Goal: Task Accomplishment & Management: Use online tool/utility

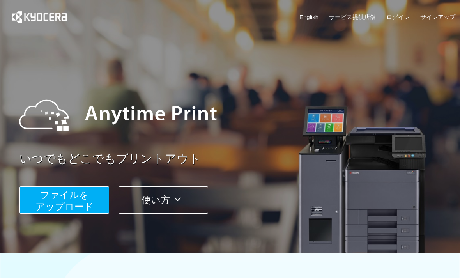
click at [85, 198] on span "ファイルを ​​アップロード" at bounding box center [64, 200] width 58 height 22
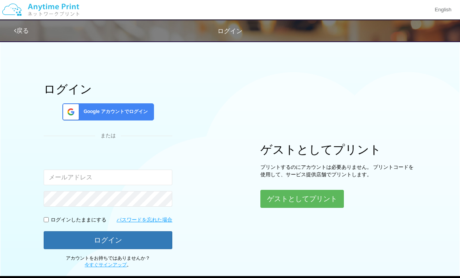
click at [325, 200] on button "ゲストとしてプリント" at bounding box center [301, 199] width 83 height 18
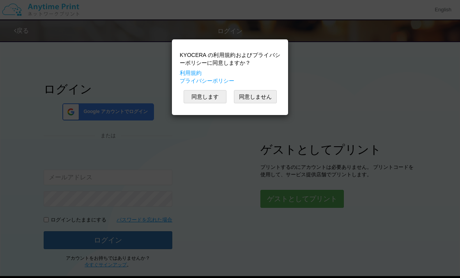
click at [218, 90] on button "同意します" at bounding box center [205, 96] width 43 height 13
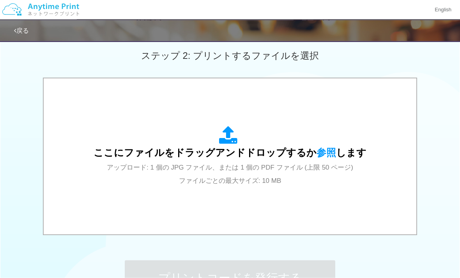
scroll to position [219, 0]
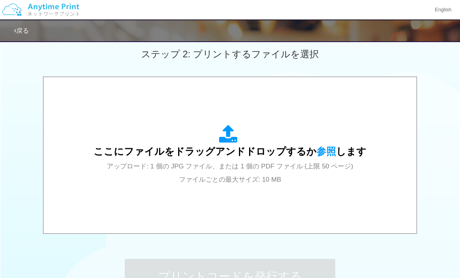
click at [234, 131] on icon at bounding box center [230, 134] width 22 height 19
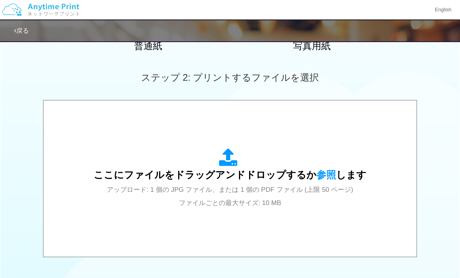
click at [244, 179] on span "ここにファイルをドラッグアンドドロップするか 参照 します" at bounding box center [230, 174] width 273 height 11
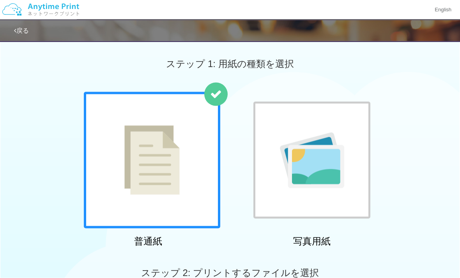
scroll to position [0, 0]
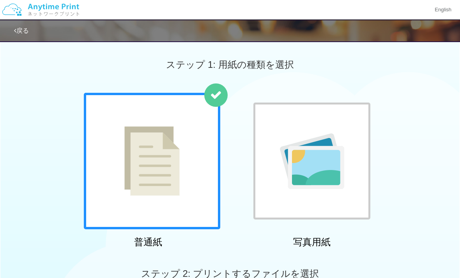
click at [26, 30] on link "戻る" at bounding box center [21, 30] width 15 height 7
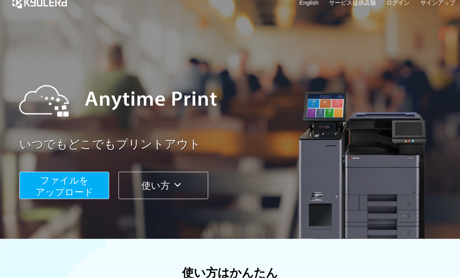
click at [85, 187] on span "ファイルを ​​アップロード" at bounding box center [64, 186] width 58 height 22
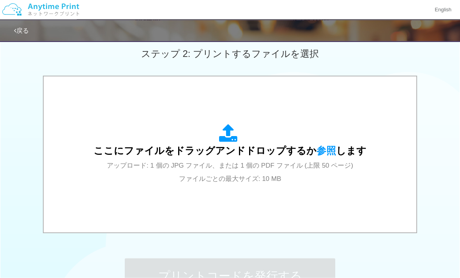
scroll to position [220, 0]
click at [286, 164] on span "アップロード: 1 個の JPG ファイル、または 1 個の PDF ファイル (上限 50 ページ) ファイルごとの最大サイズ: 10 MB" at bounding box center [230, 172] width 246 height 21
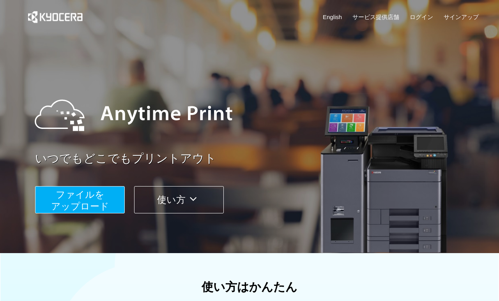
scroll to position [4, 0]
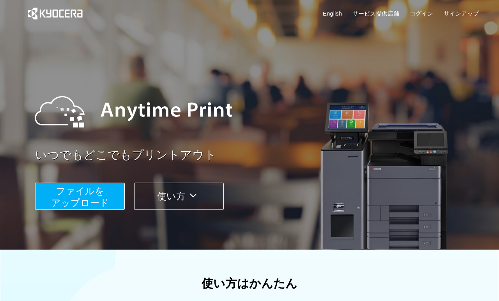
click at [99, 199] on span "ファイルを ​​アップロード" at bounding box center [80, 197] width 58 height 22
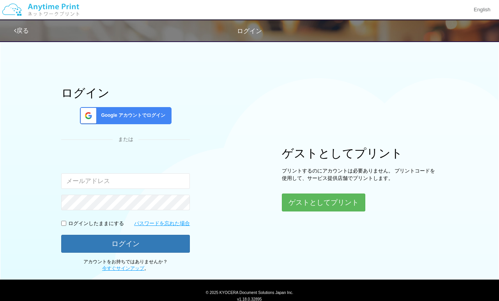
click at [352, 203] on button "ゲストとしてプリント" at bounding box center [323, 203] width 83 height 18
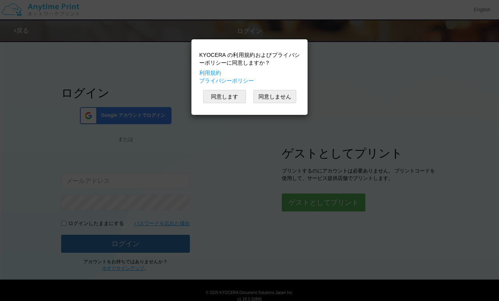
click at [232, 103] on button "同意します" at bounding box center [224, 96] width 43 height 13
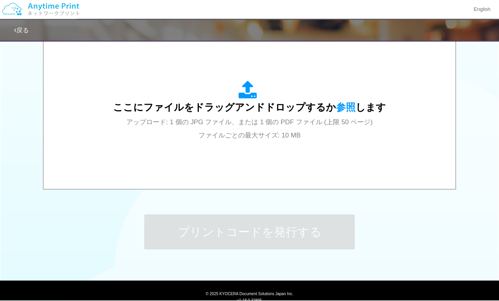
scroll to position [263, 0]
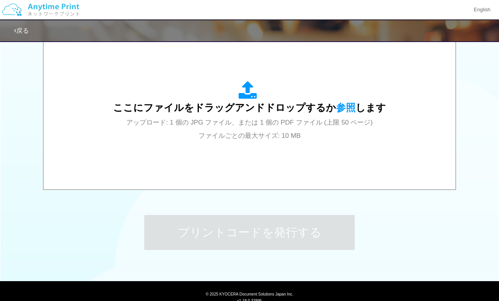
click at [255, 126] on span "アップロード: 1 個の JPG ファイル、または 1 個の PDF ファイル (上限 50 ページ) ファイルごとの最大サイズ: 10 MB" at bounding box center [249, 129] width 246 height 21
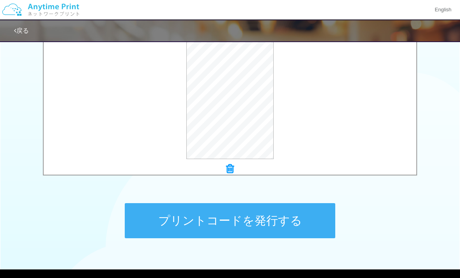
scroll to position [274, 0]
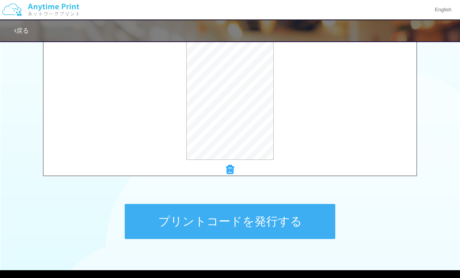
click at [299, 218] on button "プリントコードを発行する" at bounding box center [230, 221] width 210 height 35
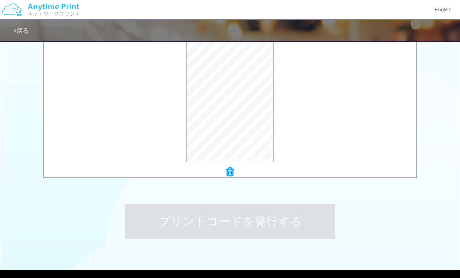
scroll to position [0, 0]
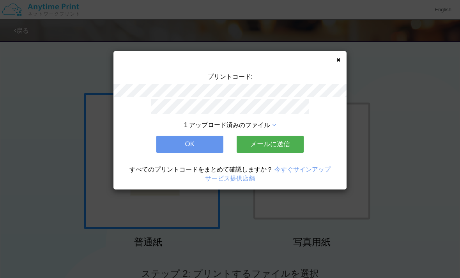
click at [339, 58] on icon at bounding box center [338, 59] width 4 height 5
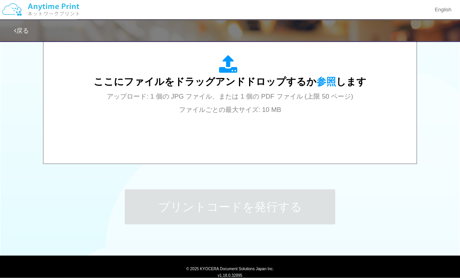
scroll to position [289, 0]
